Goal: Check status

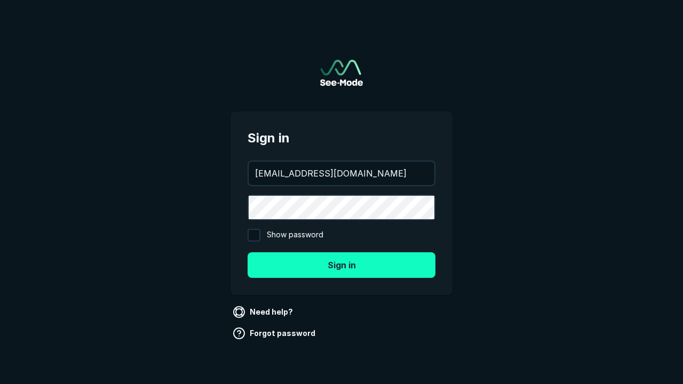
click at [342, 265] on button "Sign in" at bounding box center [342, 265] width 188 height 26
